Goal: Task Accomplishment & Management: Complete application form

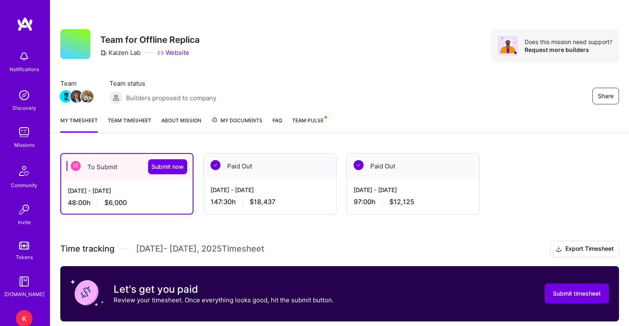
click at [292, 118] on span "Team Pulse" at bounding box center [308, 120] width 32 height 6
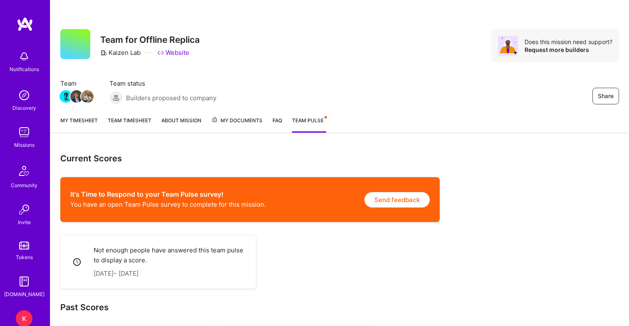
click at [130, 122] on link "Team timesheet" at bounding box center [130, 124] width 44 height 17
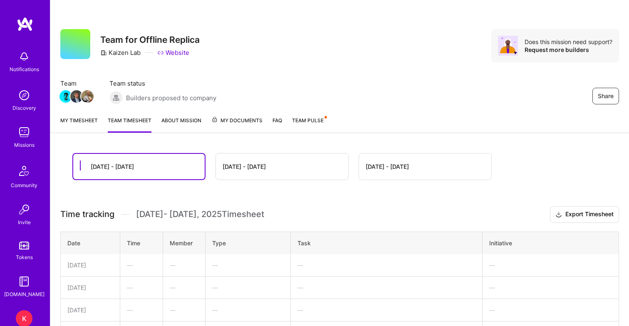
click at [71, 118] on link "My timesheet" at bounding box center [78, 124] width 37 height 17
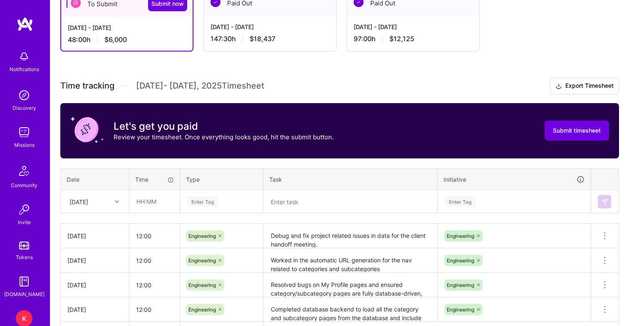
scroll to position [193, 0]
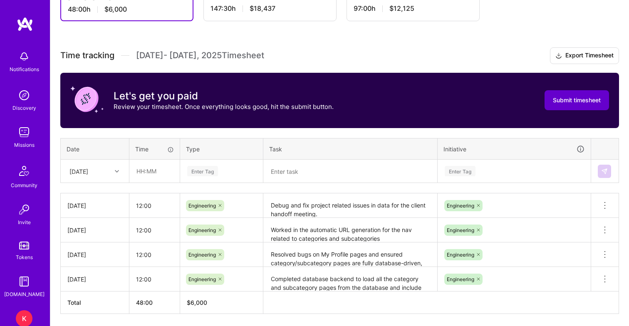
click at [567, 99] on span "Submit timesheet" at bounding box center [577, 100] width 48 height 8
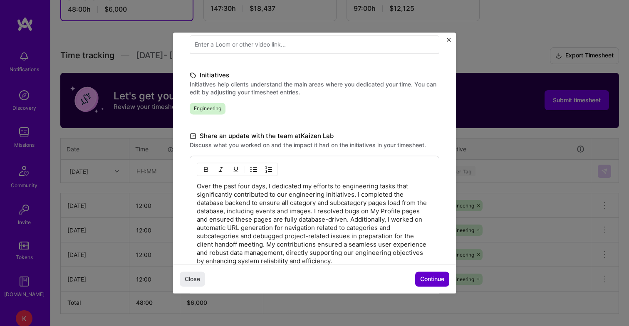
click at [430, 281] on span "Continue" at bounding box center [432, 279] width 24 height 8
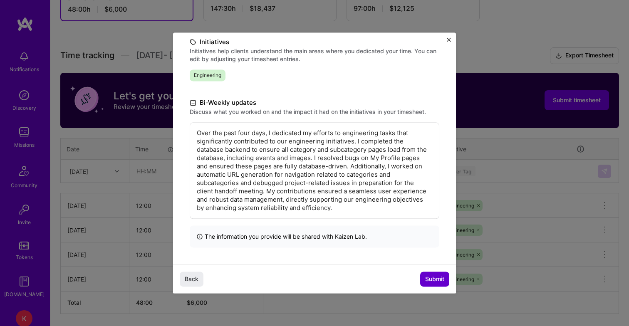
scroll to position [111, 0]
click at [432, 278] on span "Submit" at bounding box center [434, 279] width 19 height 8
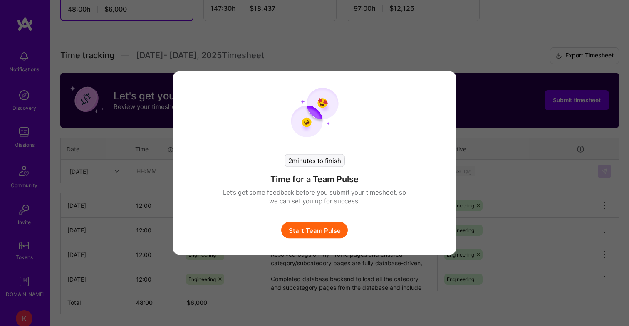
click at [312, 235] on button "Start Team Pulse" at bounding box center [314, 230] width 67 height 17
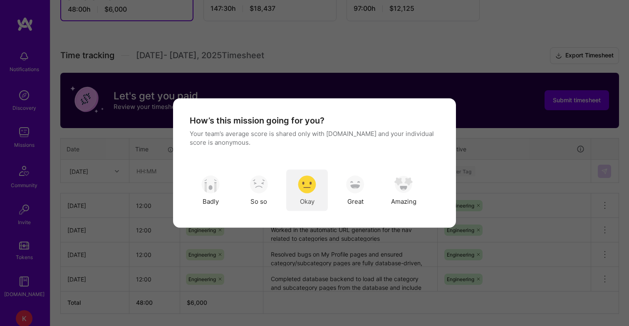
click at [303, 190] on img "modal" at bounding box center [307, 184] width 18 height 18
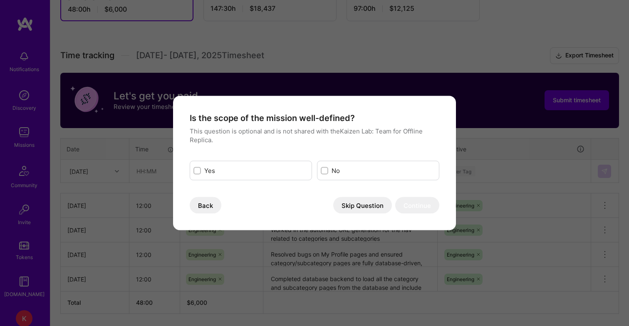
click at [198, 171] on input "modal" at bounding box center [198, 171] width 6 height 6
checkbox input "true"
click at [413, 207] on button "Continue" at bounding box center [417, 205] width 44 height 17
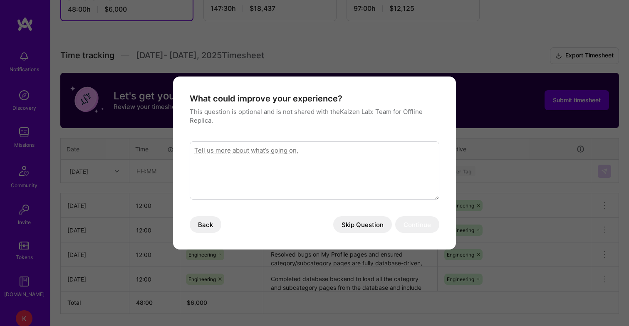
click at [328, 168] on textarea "modal" at bounding box center [314, 170] width 249 height 58
type textarea "More honest and timely feedback."
click at [423, 221] on button "Continue" at bounding box center [417, 224] width 44 height 17
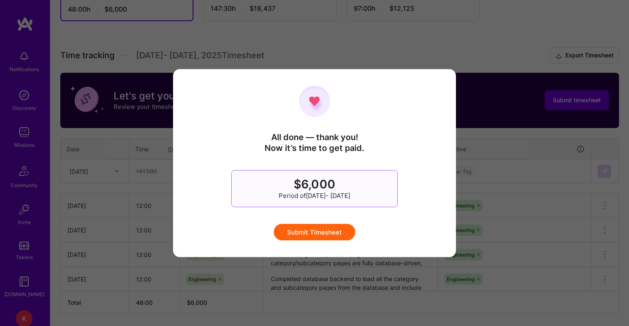
click at [341, 229] on button "Submit Timesheet" at bounding box center [314, 232] width 81 height 17
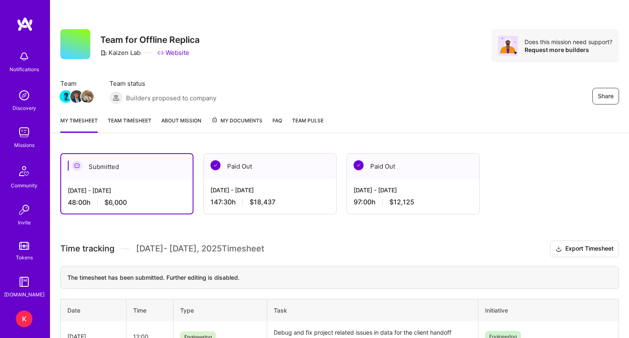
scroll to position [0, 0]
